Goal: Transaction & Acquisition: Purchase product/service

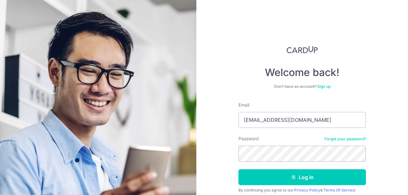
type input "[EMAIL_ADDRESS][DOMAIN_NAME]"
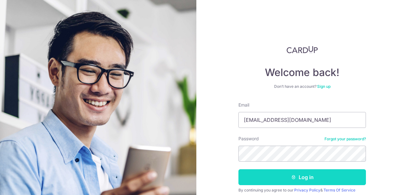
click at [294, 174] on button "Log in" at bounding box center [301, 178] width 127 height 16
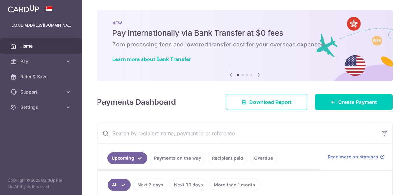
click at [39, 48] on span "Home" at bounding box center [41, 46] width 42 height 6
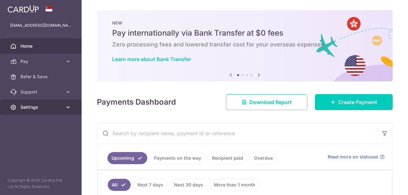
click at [41, 105] on span "Settings" at bounding box center [41, 107] width 42 height 6
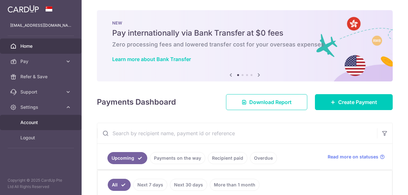
click at [35, 120] on span "Account" at bounding box center [41, 123] width 42 height 6
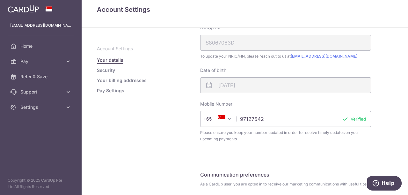
scroll to position [149, 0]
click at [114, 80] on link "Your billing addresses" at bounding box center [122, 80] width 50 height 6
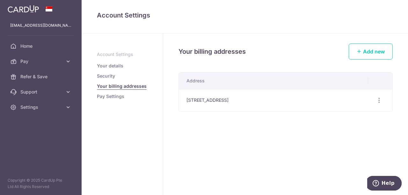
click at [114, 95] on link "Pay Settings" at bounding box center [110, 96] width 27 height 6
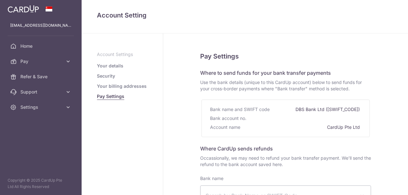
select select
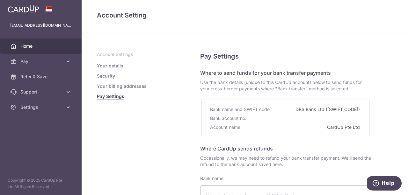
click at [26, 47] on span "Home" at bounding box center [41, 46] width 42 height 6
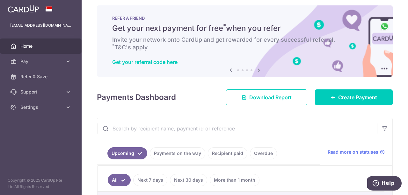
scroll to position [3, 0]
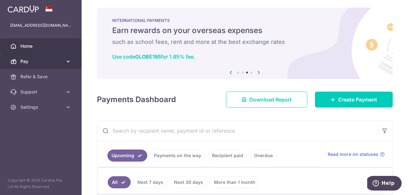
click at [35, 65] on link "Pay" at bounding box center [41, 61] width 82 height 15
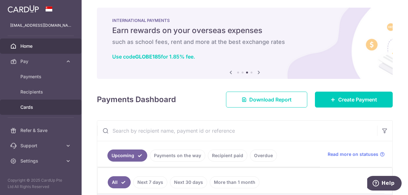
click at [28, 110] on span "Cards" at bounding box center [41, 107] width 42 height 6
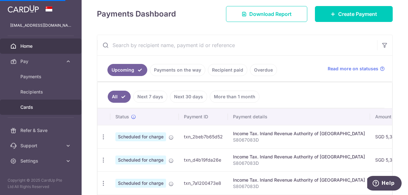
scroll to position [97, 0]
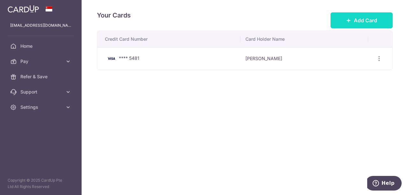
click at [365, 18] on span "Add Card" at bounding box center [365, 21] width 23 height 8
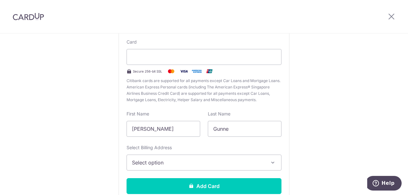
scroll to position [62, 0]
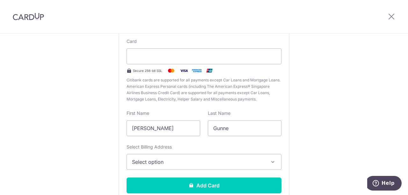
click at [165, 164] on span "Select option" at bounding box center [198, 162] width 133 height 8
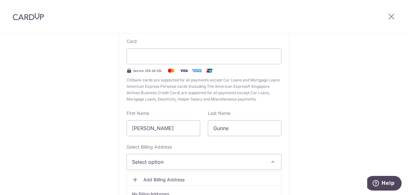
scroll to position [105, 0]
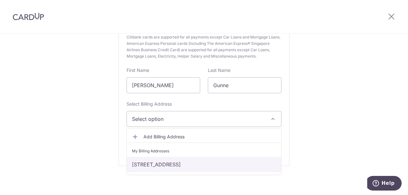
click at [158, 170] on link "189 loyang rise, Singapore, Singapore-507412" at bounding box center [204, 164] width 154 height 15
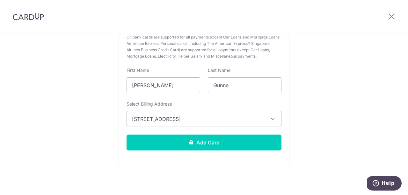
click at [158, 170] on div "New Card Details New card details Card Secure 256-bit SSL Citibank cards are su…" at bounding box center [204, 63] width 408 height 268
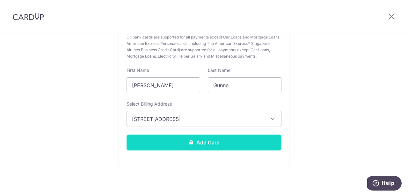
click at [201, 136] on button "Add Card" at bounding box center [204, 143] width 155 height 16
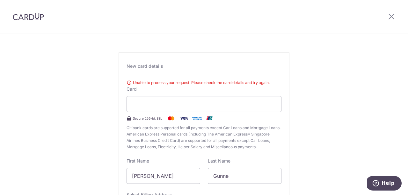
scroll to position [22, 0]
click at [212, 98] on div at bounding box center [204, 105] width 155 height 16
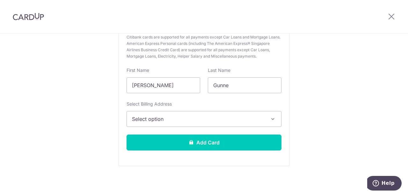
click at [186, 126] on button "Select option" at bounding box center [204, 119] width 155 height 16
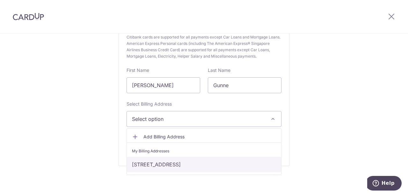
click at [178, 168] on link "189 loyang rise, Singapore, Singapore-507412" at bounding box center [204, 164] width 154 height 15
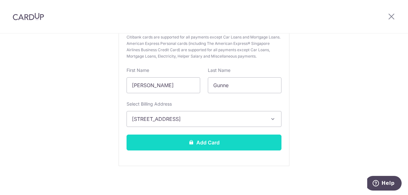
click at [203, 138] on button "Add Card" at bounding box center [204, 143] width 155 height 16
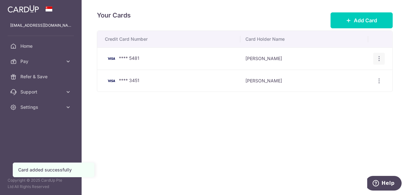
click at [375, 58] on div "View/Edit Delete" at bounding box center [379, 59] width 12 height 12
click at [378, 58] on icon "button" at bounding box center [379, 58] width 7 height 7
click at [346, 90] on span "Delete" at bounding box center [357, 92] width 43 height 8
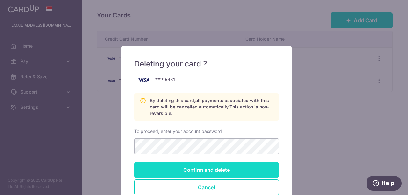
click at [205, 170] on input "Confirm and delete" at bounding box center [206, 170] width 145 height 16
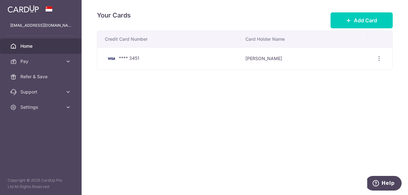
click at [32, 40] on link "Home" at bounding box center [41, 46] width 82 height 15
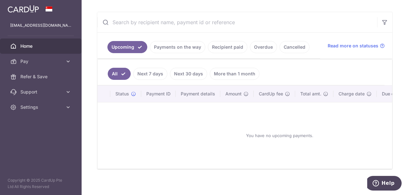
scroll to position [112, 0]
click at [149, 69] on link "Next 7 days" at bounding box center [150, 74] width 34 height 12
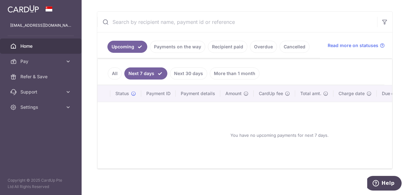
click at [179, 76] on link "Next 30 days" at bounding box center [188, 74] width 37 height 12
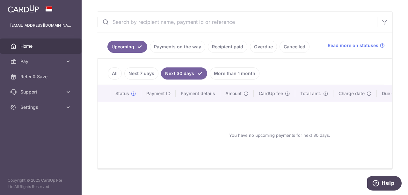
click at [145, 74] on link "Next 7 days" at bounding box center [141, 74] width 34 height 12
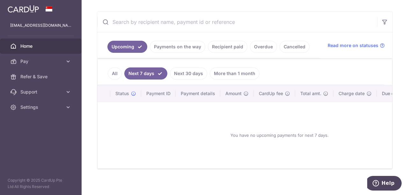
click at [177, 46] on link "Payments on the way" at bounding box center [177, 47] width 55 height 12
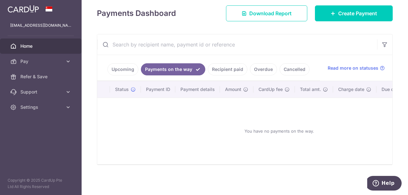
scroll to position [91, 0]
click at [114, 63] on link "Upcoming" at bounding box center [122, 69] width 31 height 12
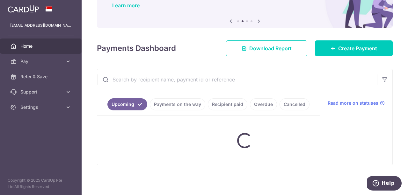
scroll to position [112, 0]
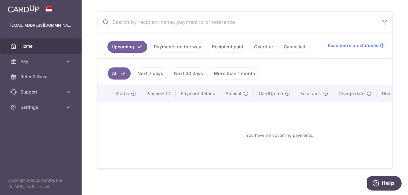
click at [190, 68] on link "Next 30 days" at bounding box center [188, 74] width 37 height 12
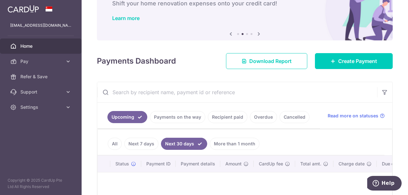
scroll to position [41, 0]
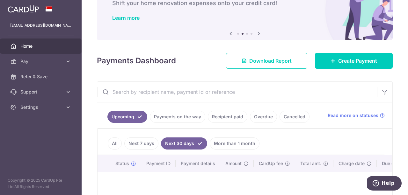
click at [228, 145] on link "More than 1 month" at bounding box center [235, 144] width 50 height 12
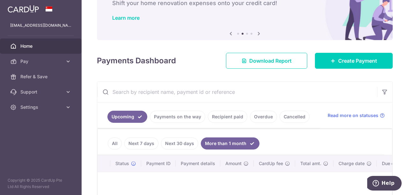
scroll to position [117, 0]
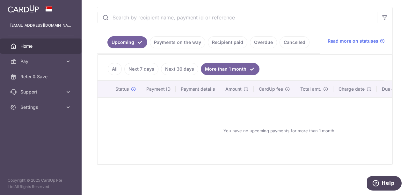
click at [114, 69] on link "All" at bounding box center [115, 69] width 14 height 12
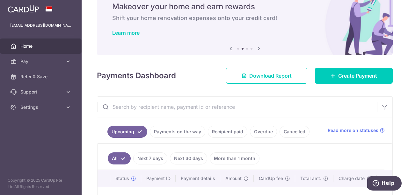
scroll to position [0, 0]
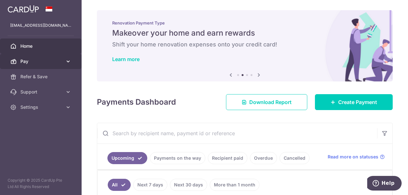
click at [35, 62] on span "Pay" at bounding box center [41, 61] width 42 height 6
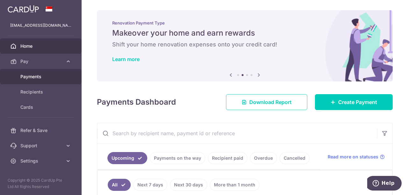
click at [35, 73] on link "Payments" at bounding box center [41, 76] width 82 height 15
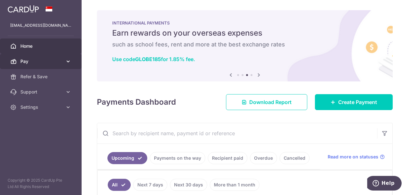
click at [27, 61] on span "Pay" at bounding box center [41, 61] width 42 height 6
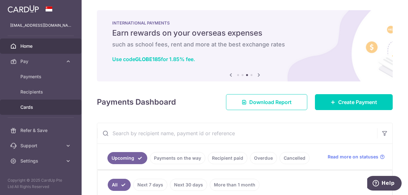
click at [27, 102] on link "Cards" at bounding box center [41, 107] width 82 height 15
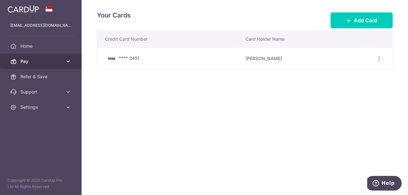
click at [36, 61] on span "Pay" at bounding box center [41, 61] width 42 height 6
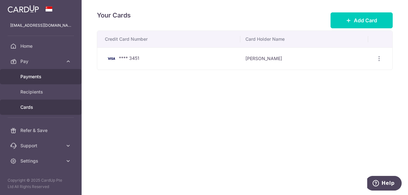
click at [32, 76] on span "Payments" at bounding box center [41, 77] width 42 height 6
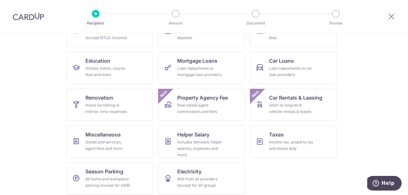
scroll to position [89, 0]
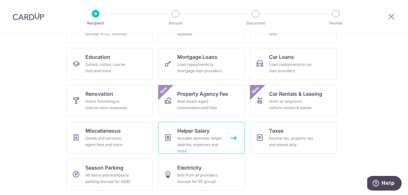
click at [189, 137] on div "Includes domestic helper salaries, expenses and more" at bounding box center [200, 144] width 46 height 19
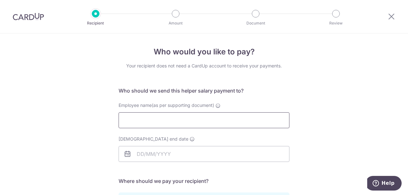
click at [180, 118] on input "Employee name(as per supporting document)" at bounding box center [204, 120] width 171 height 16
type input "[PERSON_NAME] Avero"
click at [150, 156] on input "[DEMOGRAPHIC_DATA] end date" at bounding box center [204, 154] width 171 height 16
click at [86, 138] on div "Who would you like to pay? Your recipient does not need a CardUp account to rec…" at bounding box center [204, 184] width 408 height 303
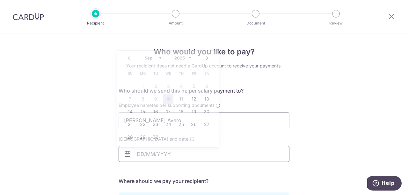
click at [145, 152] on input "Employment contract end date" at bounding box center [204, 154] width 171 height 16
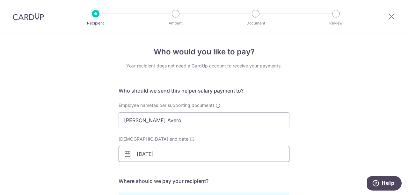
click at [144, 149] on input "10/09/2027" at bounding box center [204, 154] width 171 height 16
click at [164, 155] on input "10/09/2027" at bounding box center [204, 154] width 171 height 16
drag, startPoint x: 139, startPoint y: 155, endPoint x: 116, endPoint y: 156, distance: 22.7
click at [116, 156] on div "Employment contract end date 10/09/2027" at bounding box center [204, 149] width 178 height 26
click at [142, 155] on input "31/09/2027" at bounding box center [204, 154] width 171 height 16
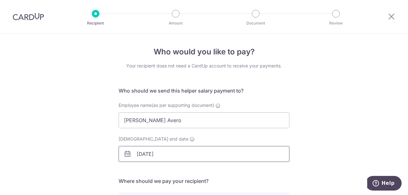
click at [182, 153] on input "[DATE]" at bounding box center [204, 154] width 171 height 16
type input "[DATE]"
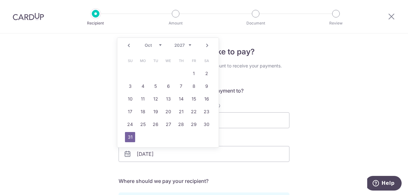
click at [133, 136] on link "31" at bounding box center [130, 137] width 10 height 10
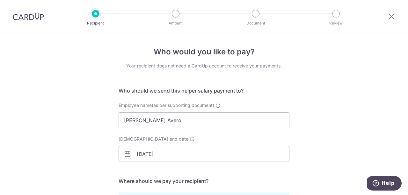
click at [90, 126] on div "Who would you like to pay? Your recipient does not need a CardUp account to rec…" at bounding box center [204, 184] width 408 height 303
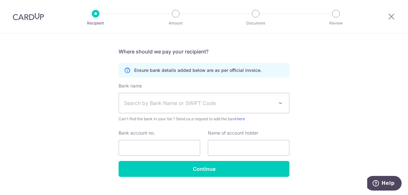
scroll to position [130, 0]
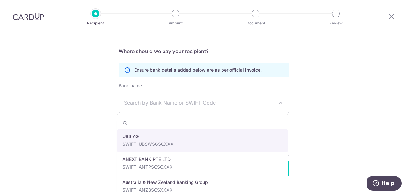
click at [138, 106] on span "Search by Bank Name or SWIFT Code" at bounding box center [199, 103] width 150 height 8
paste input "DBSSSGSGXXXBank/OrganisationDBS BANK LTDPurpose Of TransferSALARY PAYMENT"
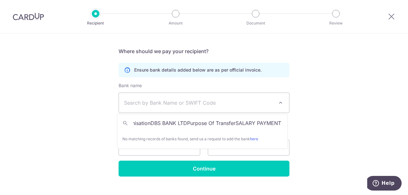
scroll to position [0, 0]
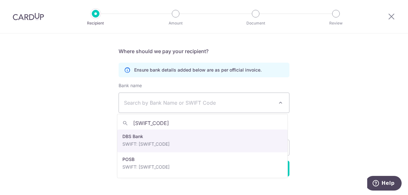
type input "DBSSSGSG"
click at [156, 143] on input "Bank account no." at bounding box center [160, 148] width 82 height 16
drag, startPoint x: 156, startPoint y: 143, endPoint x: 211, endPoint y: 146, distance: 54.9
click at [156, 143] on input "Bank account no." at bounding box center [160, 148] width 82 height 16
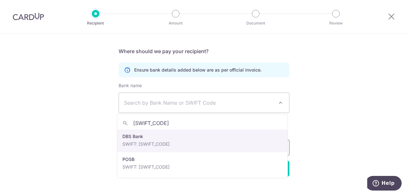
click at [211, 146] on input "text" at bounding box center [249, 148] width 82 height 16
select select "6"
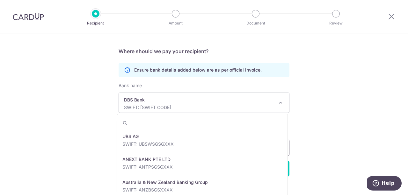
scroll to position [482, 0]
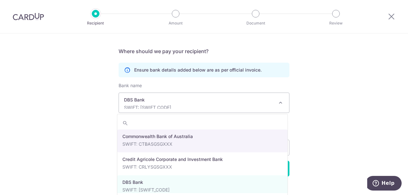
click at [328, 125] on div "Who would you like to pay? Your recipient does not need a CardUp account to rec…" at bounding box center [204, 54] width 408 height 303
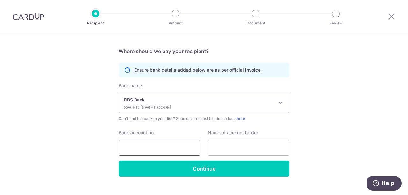
click at [170, 148] on input "Bank account no." at bounding box center [160, 148] width 82 height 16
paste input "276087860"
type input "276087860"
click at [237, 148] on input "text" at bounding box center [249, 148] width 82 height 16
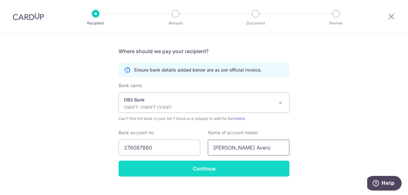
type input "Lourdine Zapata Avero"
click at [196, 169] on input "Continue" at bounding box center [204, 169] width 171 height 16
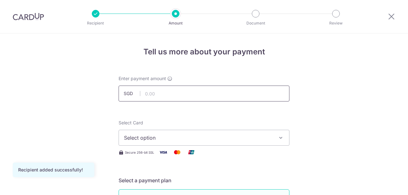
click at [162, 94] on input "text" at bounding box center [204, 94] width 171 height 16
type input "1,300.00"
click at [177, 143] on button "Select option" at bounding box center [204, 138] width 171 height 16
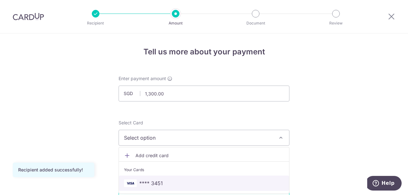
click at [158, 182] on span "**** 3451" at bounding box center [151, 184] width 24 height 8
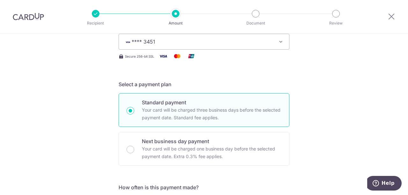
scroll to position [173, 0]
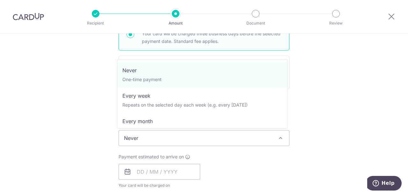
click at [228, 142] on span "Never" at bounding box center [204, 138] width 170 height 15
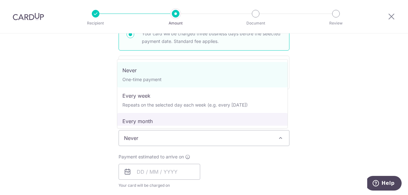
select select "3"
type input "[DATE]"
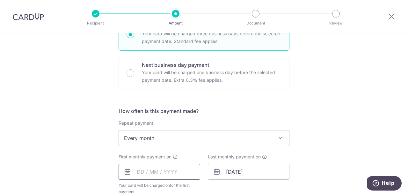
click at [167, 172] on input "text" at bounding box center [160, 172] width 82 height 16
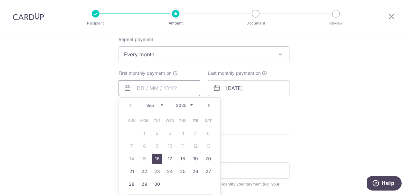
scroll to position [257, 0]
click at [133, 179] on link "28" at bounding box center [132, 183] width 10 height 10
type input "[DATE]"
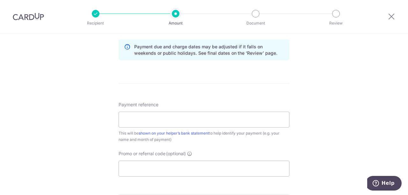
scroll to position [334, 0]
click at [208, 117] on input "Payment reference" at bounding box center [204, 119] width 171 height 16
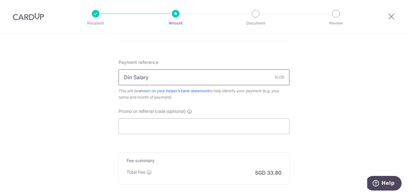
scroll to position [382, 0]
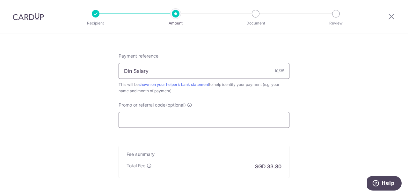
type input "Din Salary"
click at [161, 124] on input "Promo or referral code (optional)" at bounding box center [204, 120] width 171 height 16
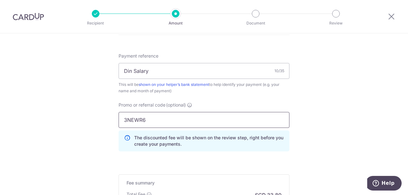
type input "3NEWR6"
click at [162, 146] on p "The discounted fee will be shown on the review step, right before you create yo…" at bounding box center [209, 141] width 150 height 13
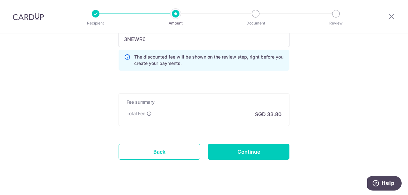
scroll to position [464, 0]
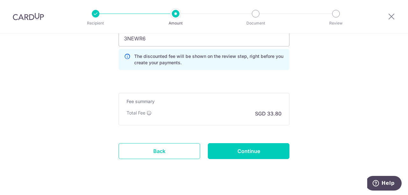
drag, startPoint x: 215, startPoint y: 84, endPoint x: 193, endPoint y: 79, distance: 23.0
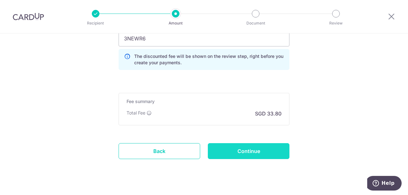
click at [249, 150] on input "Continue" at bounding box center [249, 151] width 82 height 16
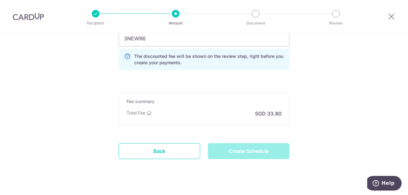
type input "Create Schedule"
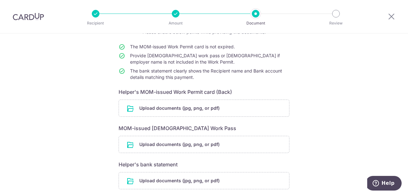
scroll to position [52, 0]
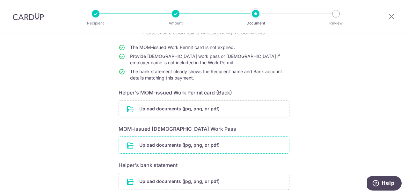
click at [150, 146] on input "file" at bounding box center [204, 145] width 170 height 17
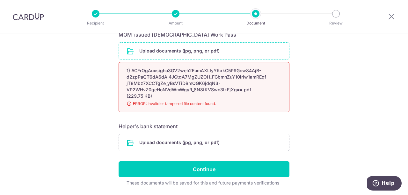
scroll to position [144, 0]
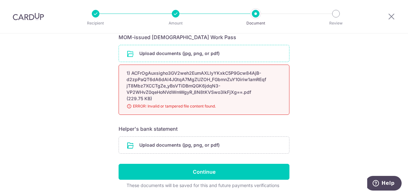
click at [179, 53] on input "file" at bounding box center [204, 53] width 170 height 17
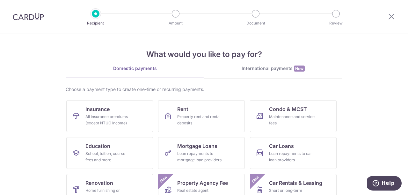
click at [31, 14] on img at bounding box center [28, 17] width 31 height 8
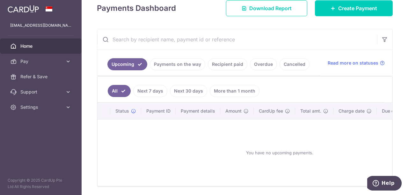
scroll to position [89, 0]
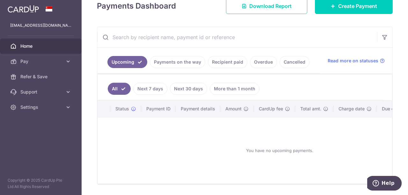
click at [187, 60] on link "Payments on the way" at bounding box center [177, 62] width 55 height 12
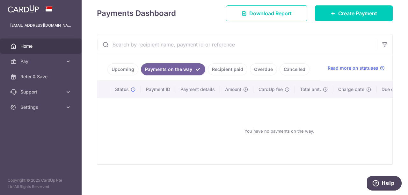
click at [234, 66] on link "Recipient paid" at bounding box center [228, 69] width 40 height 12
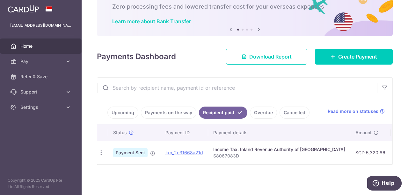
scroll to position [0, 0]
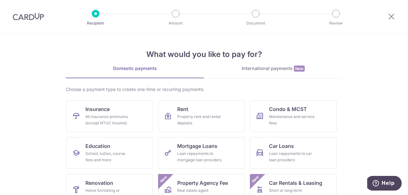
click at [20, 16] on img at bounding box center [28, 17] width 31 height 8
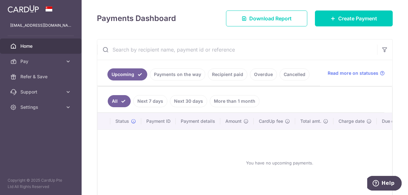
scroll to position [77, 0]
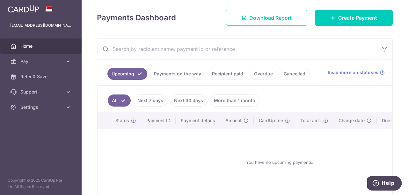
click at [217, 71] on link "Recipient paid" at bounding box center [228, 74] width 40 height 12
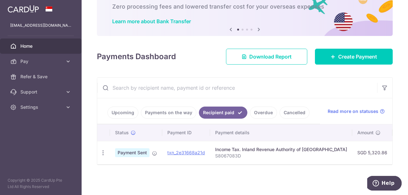
scroll to position [40, 0]
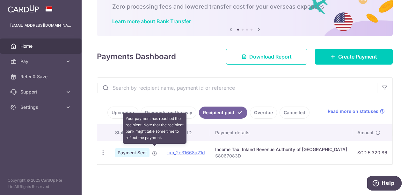
click at [154, 151] on icon at bounding box center [154, 153] width 5 height 5
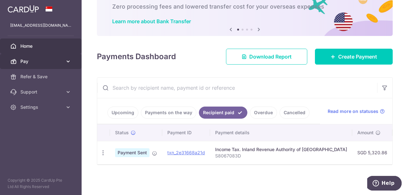
click at [69, 62] on icon at bounding box center [68, 61] width 6 height 6
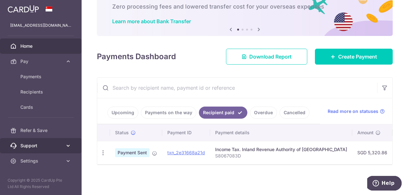
click at [65, 145] on link "Support" at bounding box center [41, 145] width 82 height 15
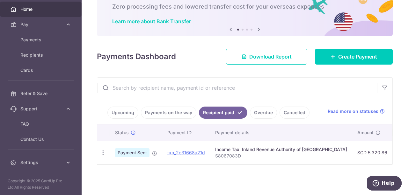
click at [180, 90] on input "text" at bounding box center [237, 88] width 280 height 20
click at [119, 112] on link "Upcoming" at bounding box center [122, 113] width 31 height 12
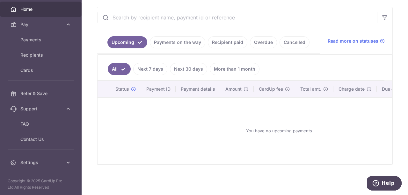
scroll to position [109, 0]
click at [222, 37] on link "Recipient paid" at bounding box center [228, 42] width 40 height 12
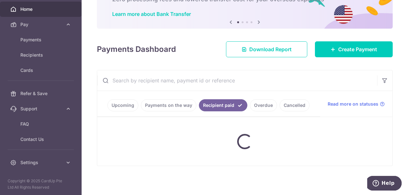
scroll to position [40, 0]
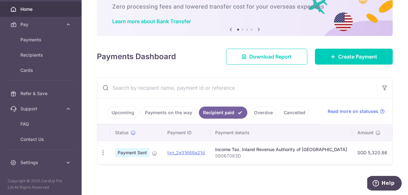
click at [289, 109] on link "Cancelled" at bounding box center [294, 113] width 30 height 12
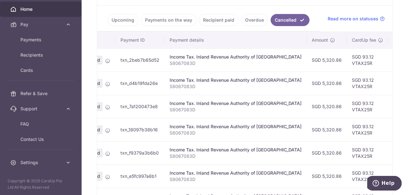
scroll to position [0, 0]
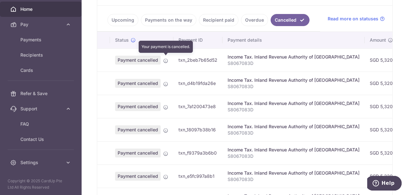
click at [164, 59] on icon at bounding box center [165, 60] width 5 height 5
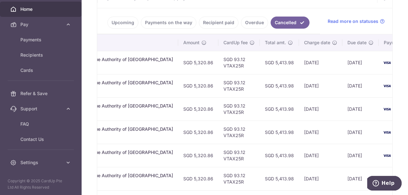
scroll to position [0, 186]
click at [375, 19] on span "Read more on statuses" at bounding box center [353, 21] width 51 height 6
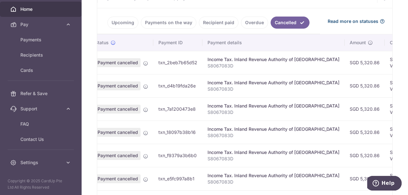
scroll to position [0, 0]
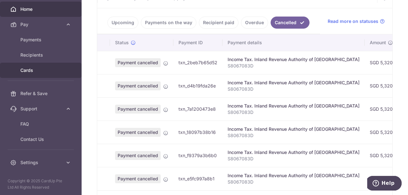
click at [29, 70] on span "Cards" at bounding box center [41, 70] width 42 height 6
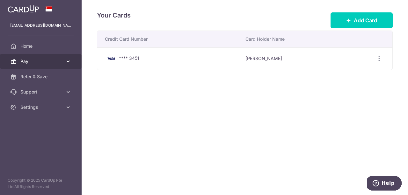
click at [64, 62] on link "Pay" at bounding box center [41, 61] width 82 height 15
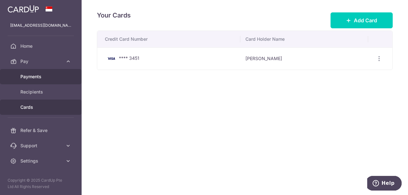
click at [40, 80] on span "Payments" at bounding box center [41, 77] width 42 height 6
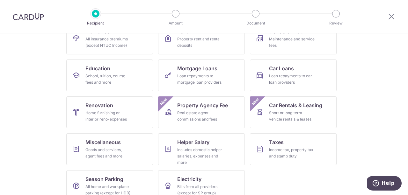
scroll to position [89, 0]
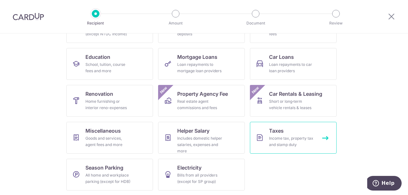
click at [271, 125] on link "Taxes Income tax, property tax and stamp duty" at bounding box center [293, 138] width 87 height 32
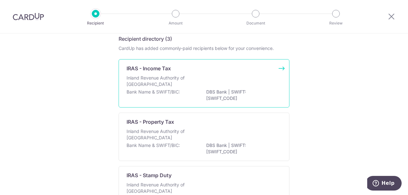
scroll to position [28, 0]
click at [207, 101] on p "DBS Bank | SWIFT: [SWIFT_CODE]" at bounding box center [241, 95] width 71 height 13
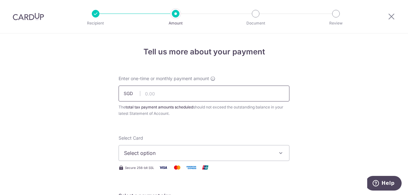
click at [188, 97] on input "text" at bounding box center [204, 94] width 171 height 16
type input "5,320.86"
click at [189, 146] on button "Select option" at bounding box center [204, 153] width 171 height 16
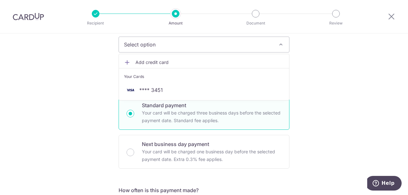
scroll to position [108, 0]
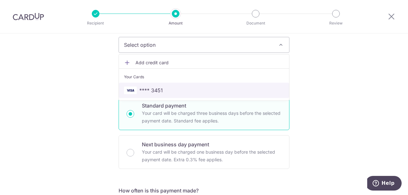
click at [151, 91] on span "**** 3451" at bounding box center [151, 91] width 24 height 8
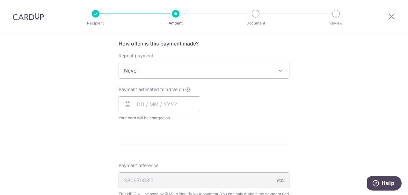
scroll to position [256, 0]
click at [231, 72] on span "Never" at bounding box center [204, 70] width 170 height 15
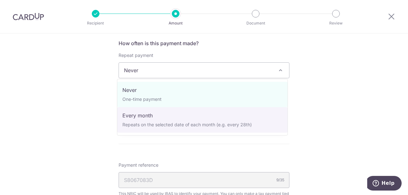
select select "3"
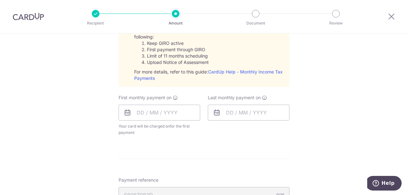
scroll to position [314, 0]
click at [172, 114] on input "text" at bounding box center [160, 113] width 82 height 16
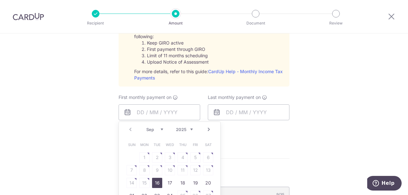
click at [154, 179] on link "16" at bounding box center [157, 183] width 10 height 10
type input "[DATE]"
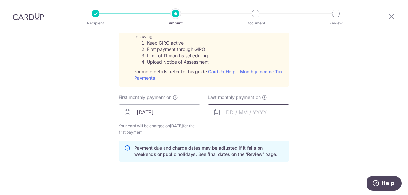
click at [233, 110] on input "text" at bounding box center [249, 113] width 82 height 16
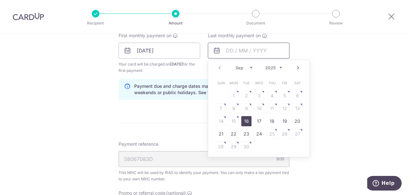
scroll to position [376, 0]
click at [250, 67] on select "Sep Oct Nov Dec" at bounding box center [244, 67] width 17 height 5
click at [277, 67] on select "2025 2026" at bounding box center [273, 67] width 17 height 5
click at [249, 65] on select "Jan Feb Mar Apr May Jun Jul Aug Sep Oct" at bounding box center [244, 67] width 17 height 5
click at [233, 117] on link "16" at bounding box center [233, 121] width 10 height 10
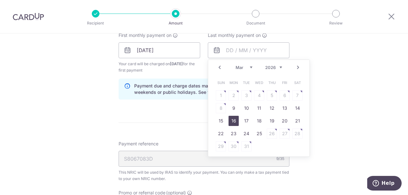
type input "[DATE]"
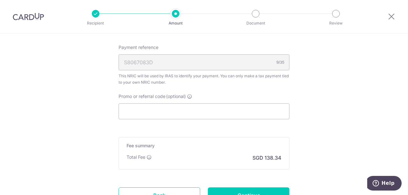
scroll to position [473, 0]
click at [231, 114] on input "Promo or referral code (optional)" at bounding box center [204, 111] width 171 height 16
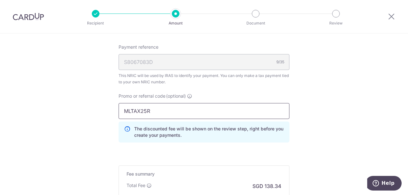
type input "MLTAX25R"
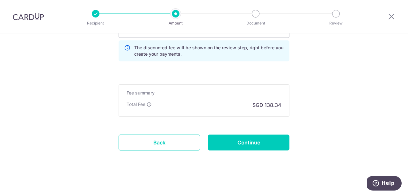
scroll to position [555, 0]
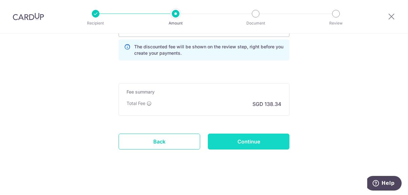
click at [262, 139] on input "Continue" at bounding box center [249, 142] width 82 height 16
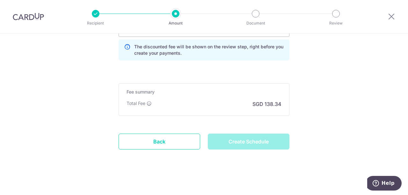
type input "Create Schedule"
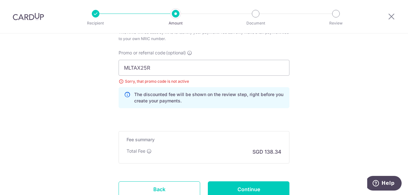
scroll to position [417, 0]
drag, startPoint x: 165, startPoint y: 71, endPoint x: 92, endPoint y: 53, distance: 74.8
paste input "VTAX25ONE"
click at [210, 105] on div "The discounted fee will be shown on the review step, right before you create yo…" at bounding box center [204, 98] width 171 height 21
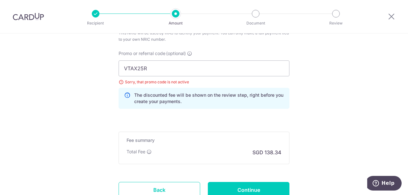
click at [224, 98] on p "The discounted fee will be shown on the review step, right before you create yo…" at bounding box center [209, 98] width 150 height 13
click at [178, 65] on input "VTAX25R" at bounding box center [204, 69] width 171 height 16
click at [265, 88] on div "The discounted fee will be shown on the review step, right before you create yo…" at bounding box center [204, 98] width 171 height 21
click at [181, 71] on input "VTAX25R" at bounding box center [204, 69] width 171 height 16
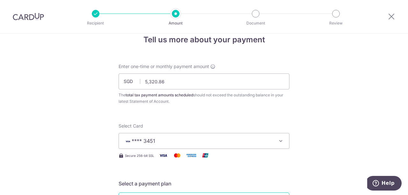
scroll to position [12, 0]
type input "VTAX25ONE"
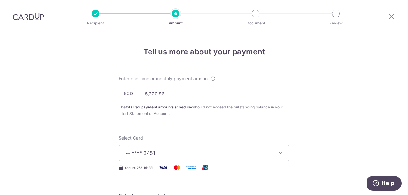
click at [30, 14] on img at bounding box center [28, 17] width 31 height 8
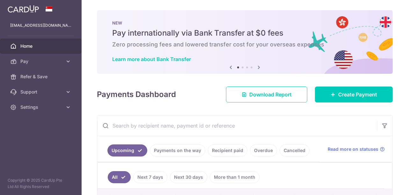
drag, startPoint x: 122, startPoint y: 118, endPoint x: 245, endPoint y: 141, distance: 125.9
click at [245, 141] on div "Upcoming Payments on the way Recipient paid Overdue Cancelled Read more on stat…" at bounding box center [245, 194] width 296 height 158
click at [286, 151] on link "Cancelled" at bounding box center [294, 151] width 30 height 12
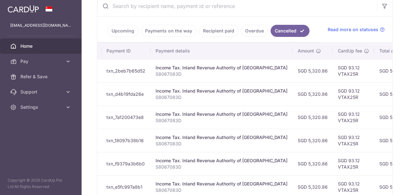
scroll to position [0, 76]
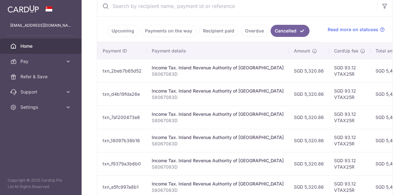
click at [329, 96] on td "SGD 93.12 VTAX25R" at bounding box center [349, 94] width 41 height 23
drag, startPoint x: 309, startPoint y: 96, endPoint x: 330, endPoint y: 95, distance: 20.7
click at [330, 95] on td "SGD 93.12 VTAX25R" at bounding box center [349, 94] width 41 height 23
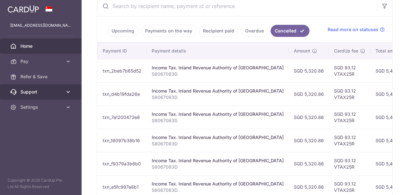
click at [61, 91] on span "Support" at bounding box center [41, 92] width 42 height 6
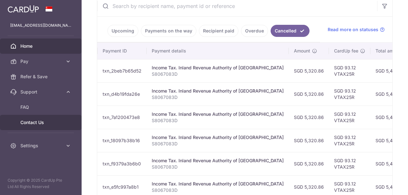
click at [40, 118] on link "Contact Us" at bounding box center [41, 122] width 82 height 15
